Goal: Find specific page/section: Find specific page/section

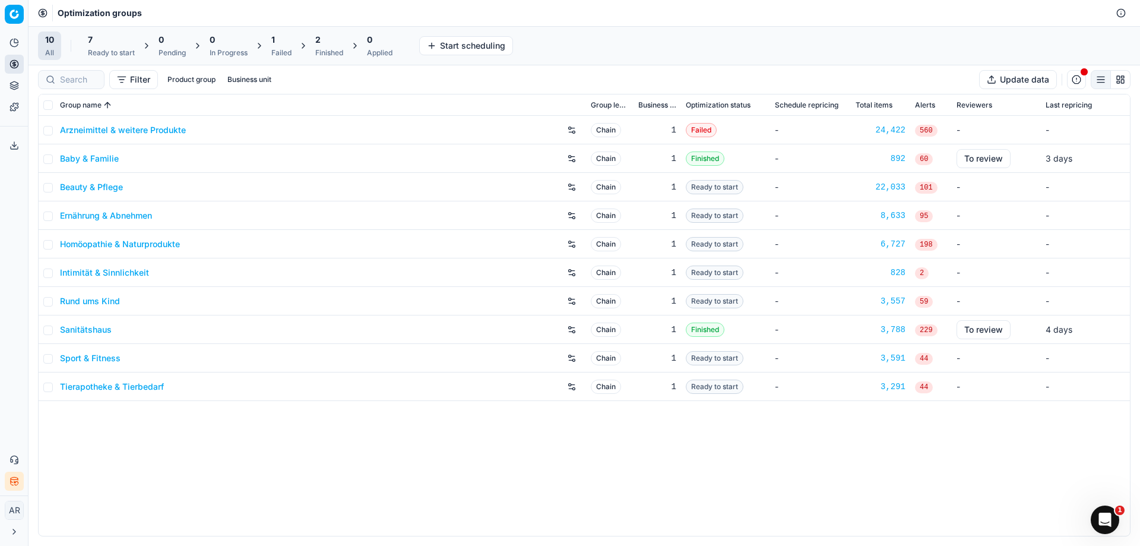
click at [15, 17] on html "Pricing platform Analytics Pricing Product portfolio Templates Export service 0…" at bounding box center [570, 273] width 1140 height 546
click at [53, 82] on div "Competitive data" at bounding box center [71, 85] width 127 height 26
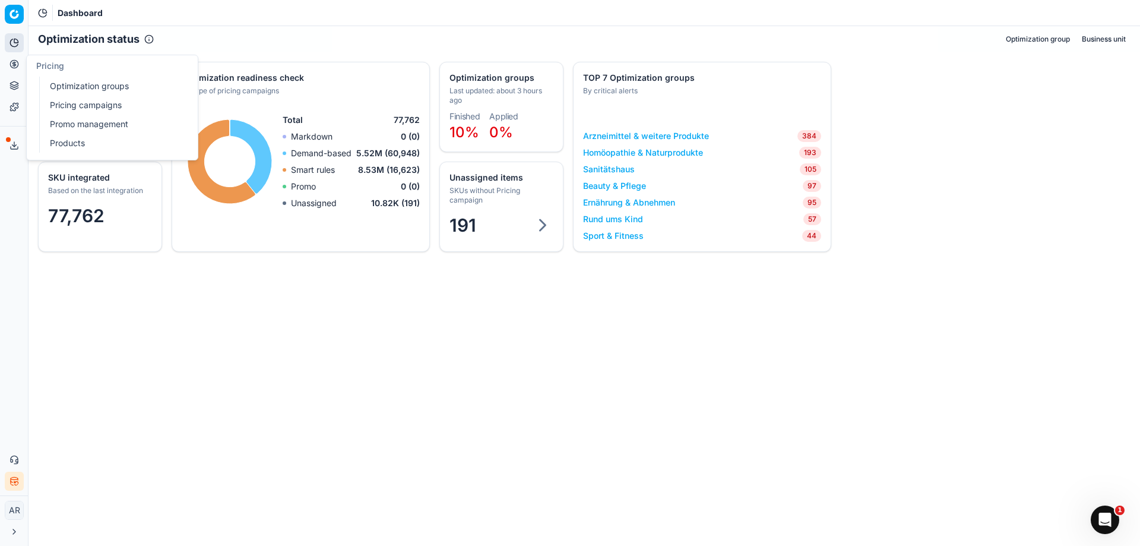
click at [17, 69] on button "Pricing" at bounding box center [14, 64] width 19 height 19
click at [80, 77] on ul "Optimization groups Pricing campaigns Promo management Products" at bounding box center [114, 115] width 151 height 76
click at [80, 81] on link "Optimization groups" at bounding box center [114, 86] width 138 height 17
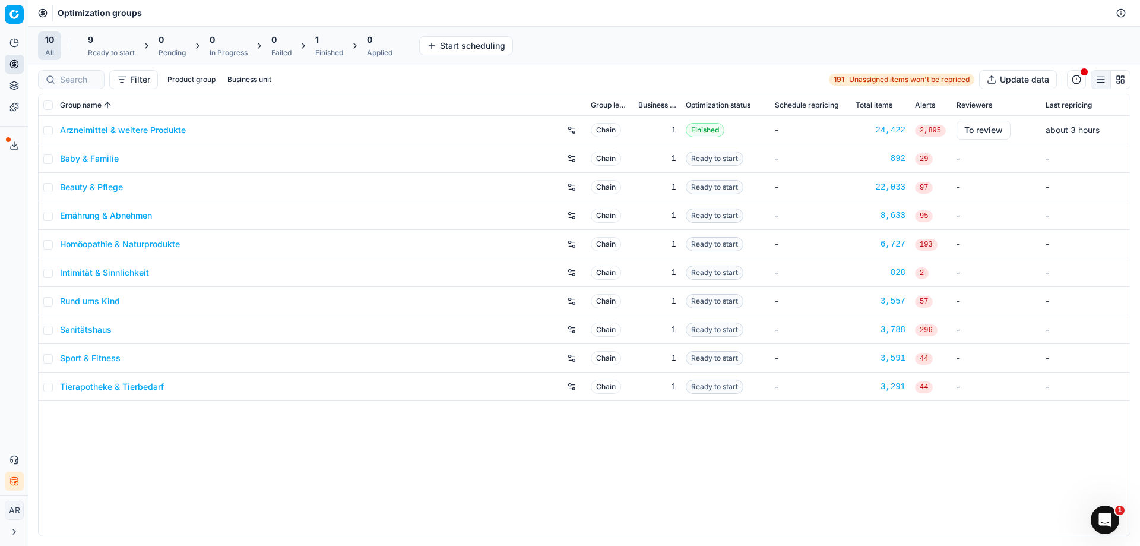
click at [771, 141] on td "-" at bounding box center [810, 130] width 81 height 29
click at [771, 132] on td "-" at bounding box center [810, 130] width 81 height 29
click at [177, 130] on link "Arzneimittel & weitere Produkte" at bounding box center [123, 130] width 126 height 12
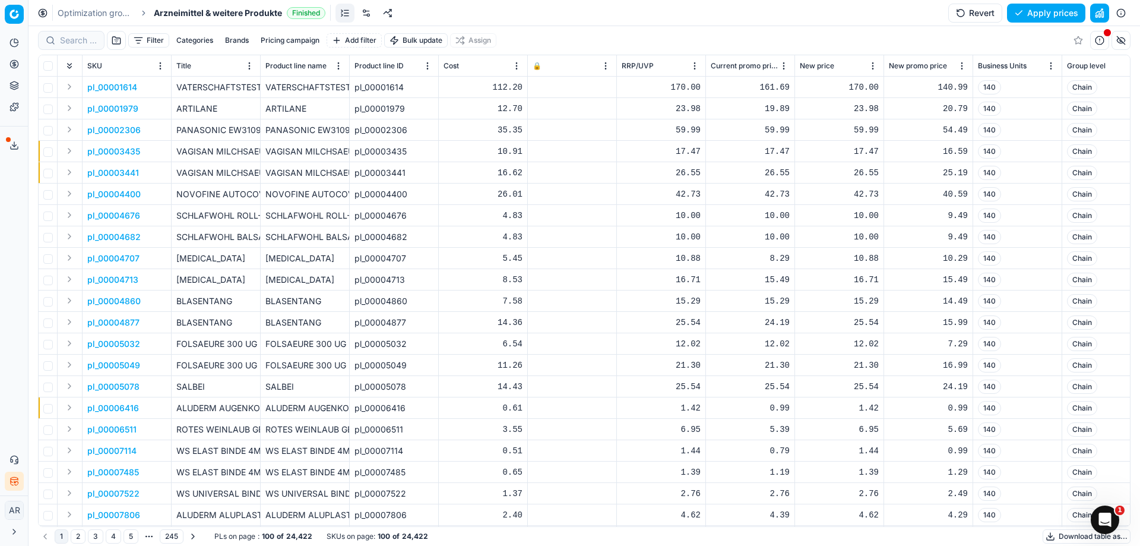
click at [1103, 12] on button "button" at bounding box center [1099, 13] width 19 height 19
